Goal: Information Seeking & Learning: Learn about a topic

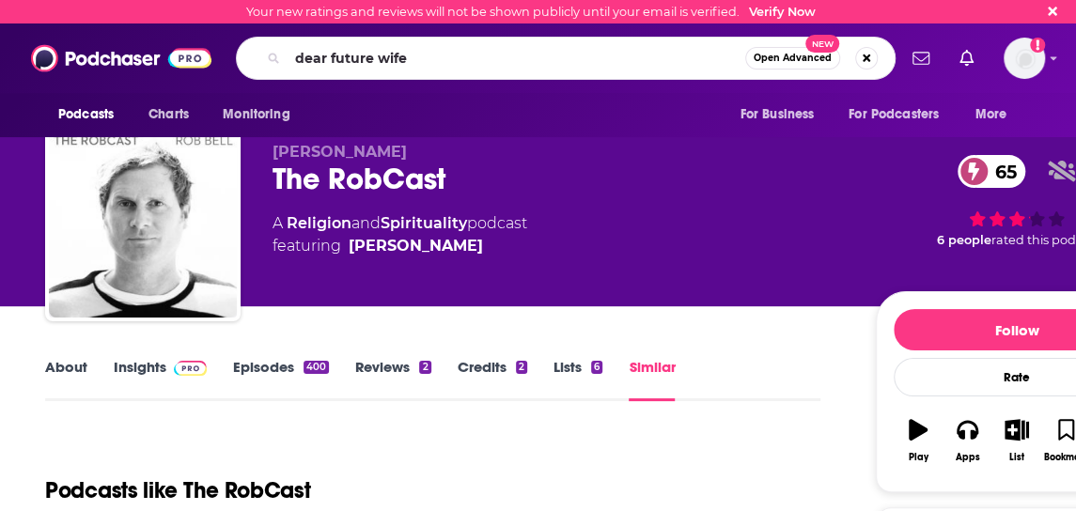
type input "dear future [PERSON_NAME]"
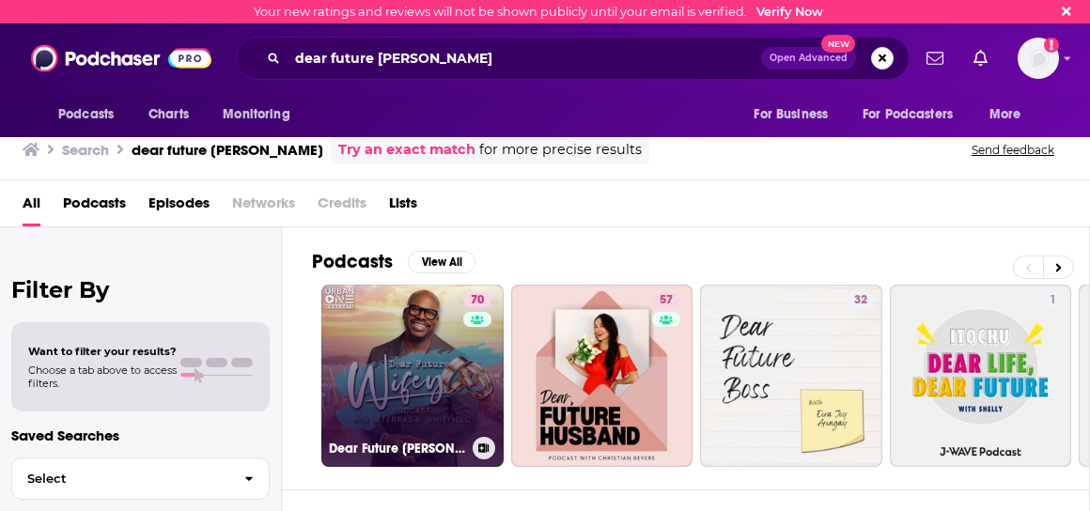
click at [449, 370] on link "70 Dear Future [PERSON_NAME]" at bounding box center [412, 376] width 182 height 182
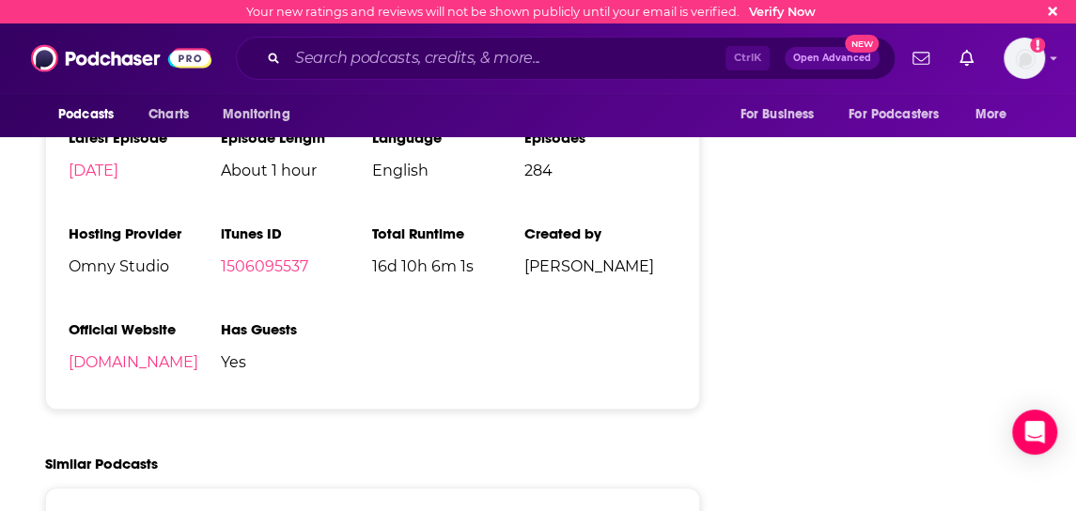
scroll to position [3477, 0]
